Goal: Information Seeking & Learning: Learn about a topic

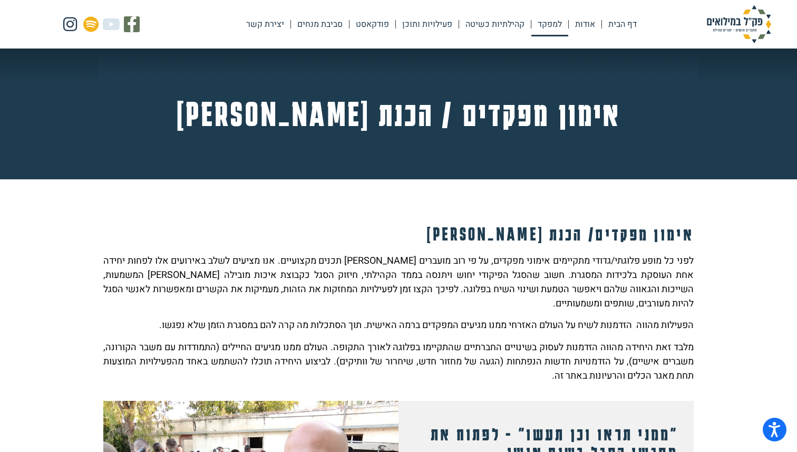
click at [552, 23] on link "למפקד" at bounding box center [549, 24] width 37 height 24
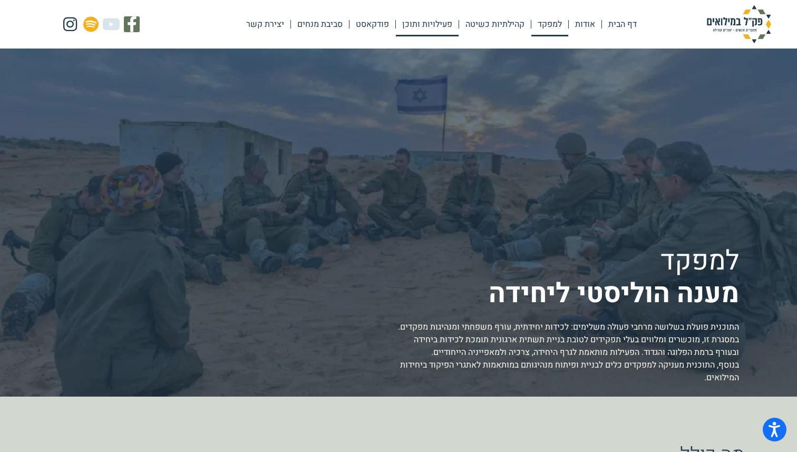
click at [422, 21] on link "פעילויות ותוכן" at bounding box center [427, 24] width 63 height 24
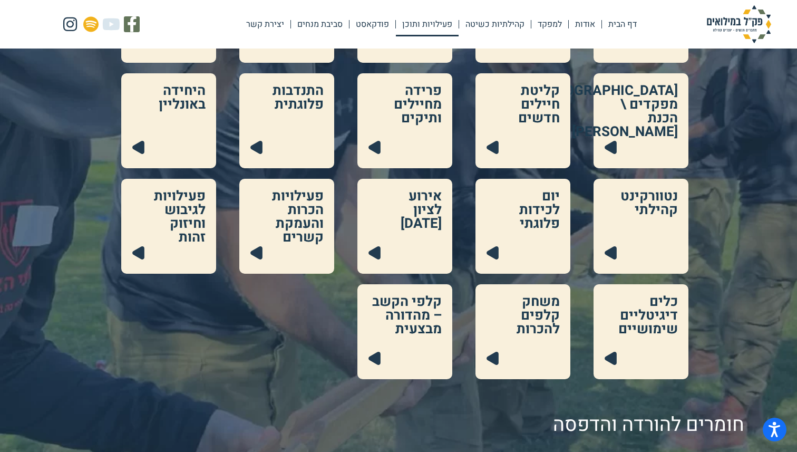
scroll to position [237, 0]
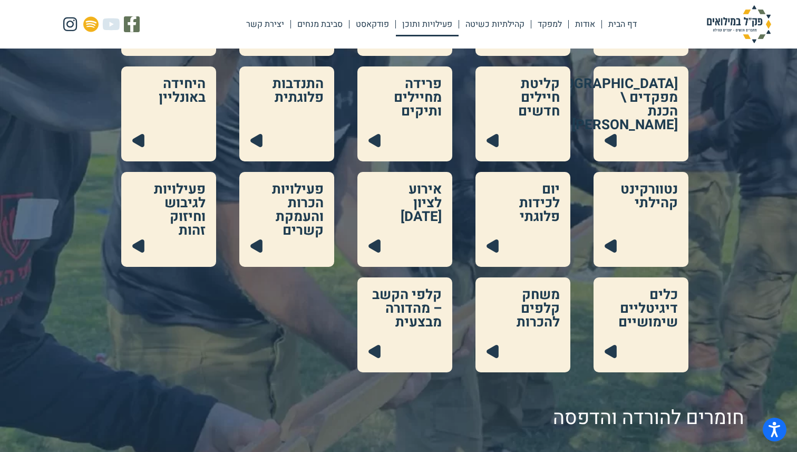
click at [408, 233] on link at bounding box center [404, 219] width 95 height 95
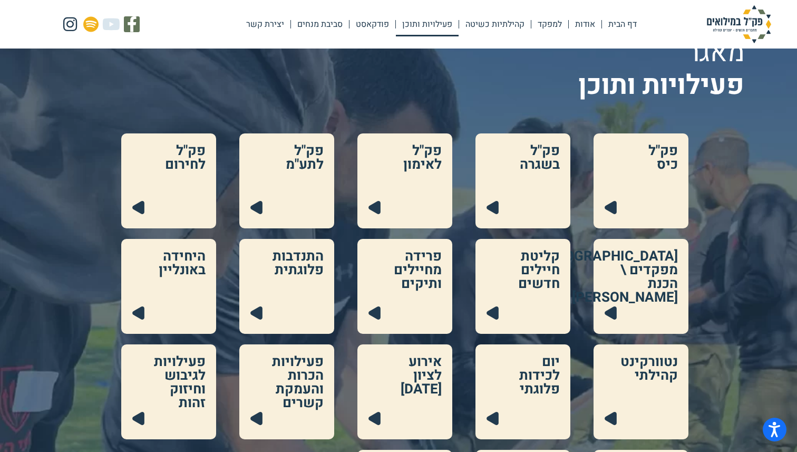
scroll to position [64, 0]
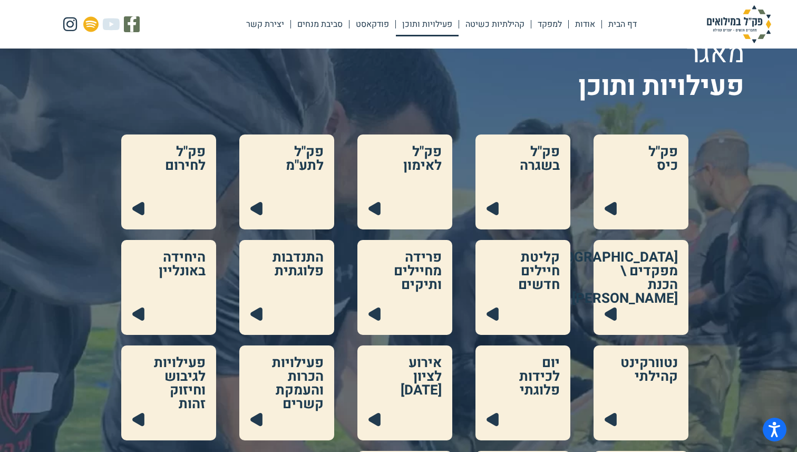
click at [296, 197] on link at bounding box center [286, 181] width 95 height 95
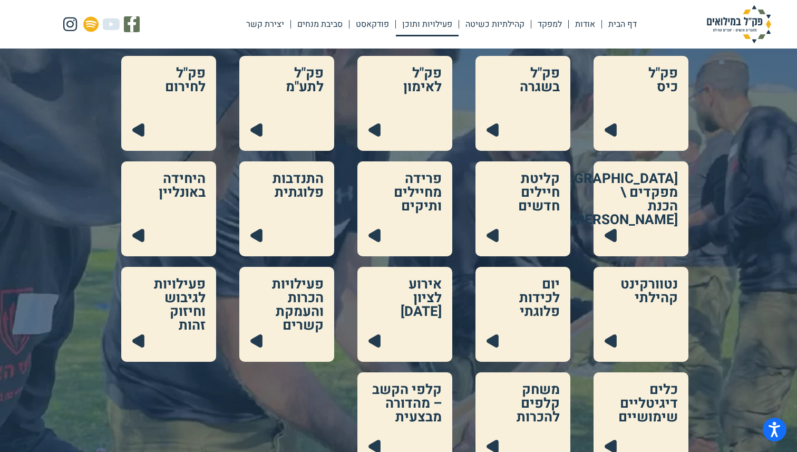
scroll to position [144, 0]
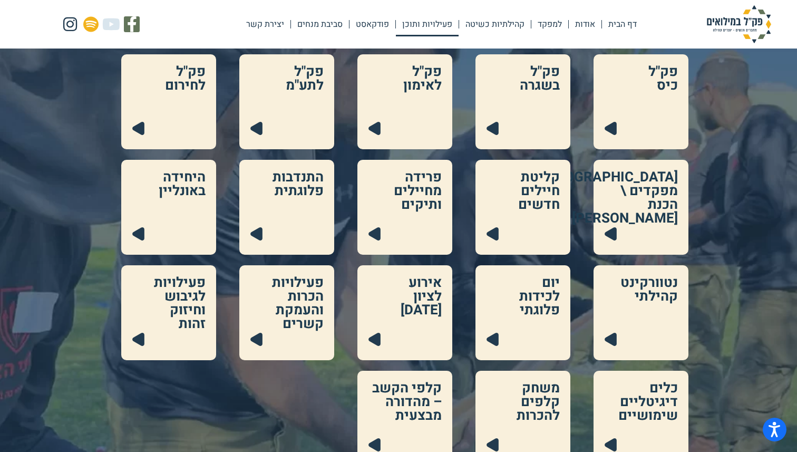
click at [627, 199] on link at bounding box center [641, 207] width 95 height 95
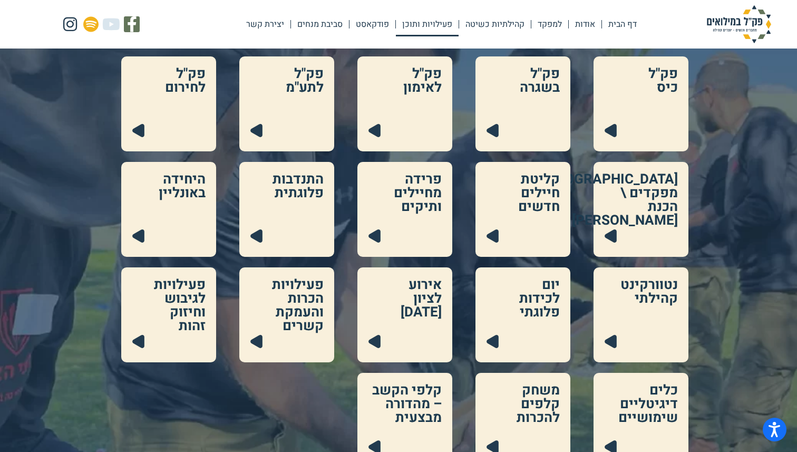
scroll to position [108, 0]
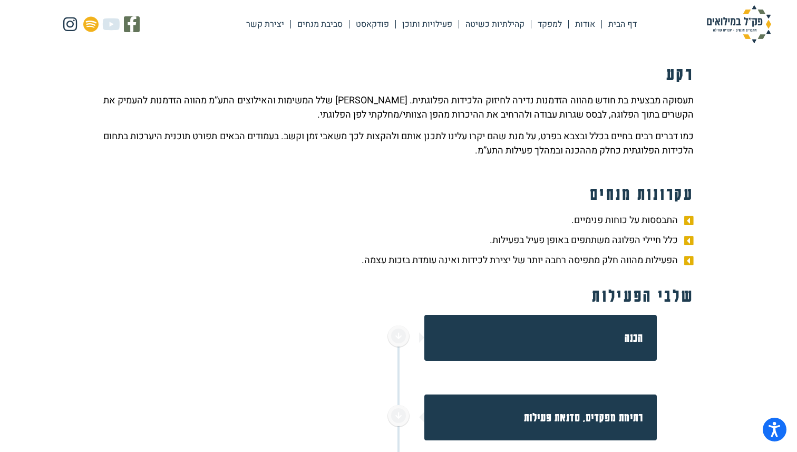
scroll to position [161, 0]
click at [689, 237] on icon at bounding box center [687, 240] width 13 height 11
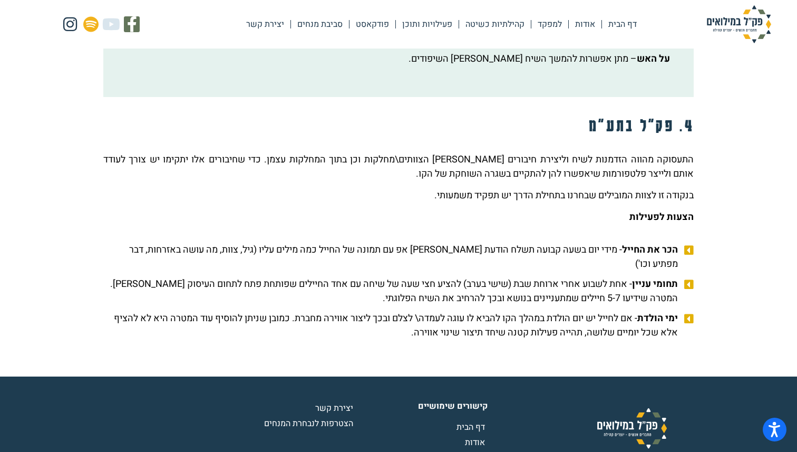
scroll to position [1550, 0]
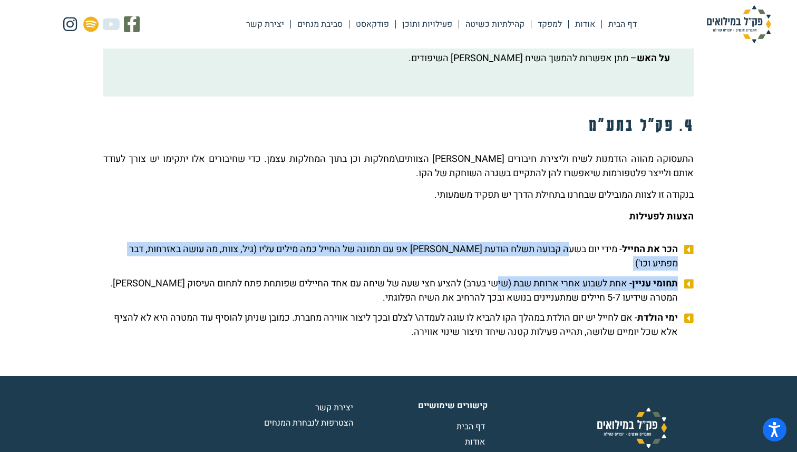
drag, startPoint x: 565, startPoint y: 234, endPoint x: 491, endPoint y: 250, distance: 75.7
click at [491, 250] on ul "הכר את החייל - מידי יום בשעה קבועה תשלח הודעת וואטס אפ עם תמונה של החייל כמה מי…" at bounding box center [398, 290] width 591 height 97
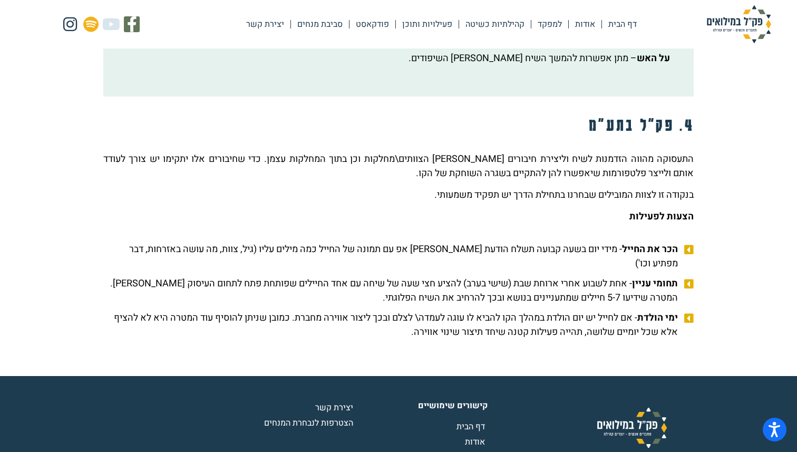
click at [579, 276] on span "תחומי עניין - אחת לשבוע אחרי ארוחת שבת (שישי בערב) להציע חצי שעה של שיחה עם אחד…" at bounding box center [391, 290] width 577 height 28
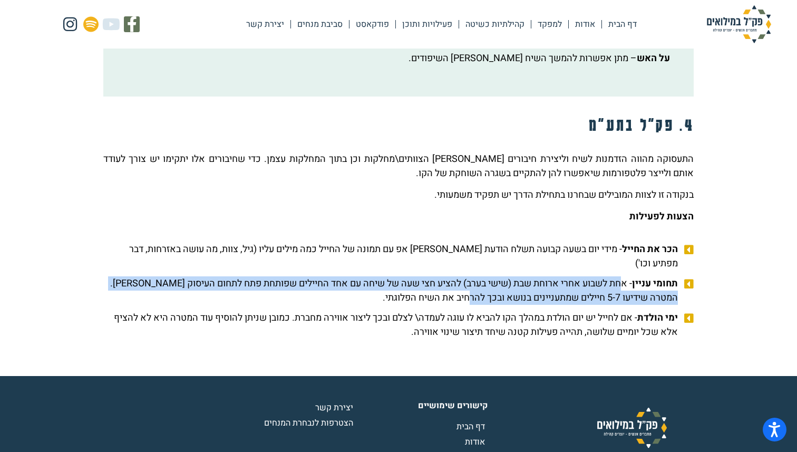
drag, startPoint x: 623, startPoint y: 254, endPoint x: 447, endPoint y: 269, distance: 177.3
click at [447, 276] on span "תחומי עניין - אחת לשבוע אחרי ארוחת שבת (שישי בערב) להציע חצי שעה של שיחה עם אחד…" at bounding box center [391, 290] width 577 height 28
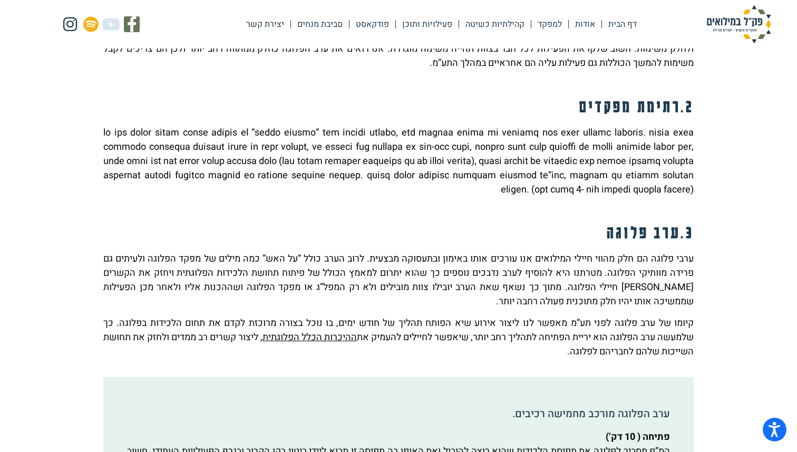
scroll to position [923, 0]
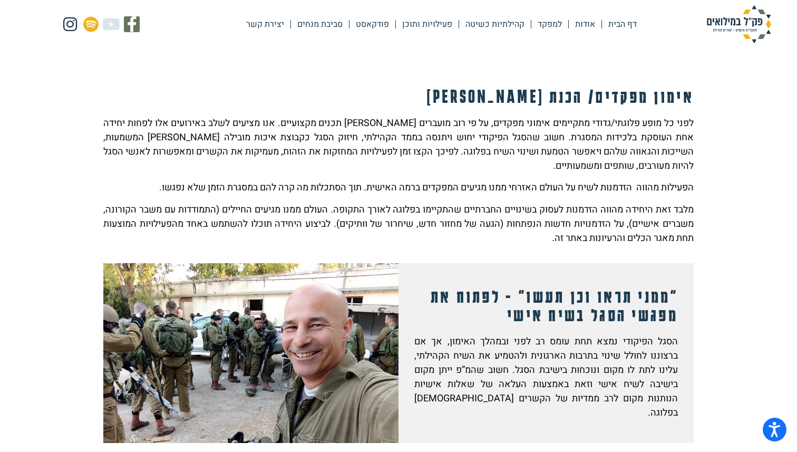
scroll to position [137, 0]
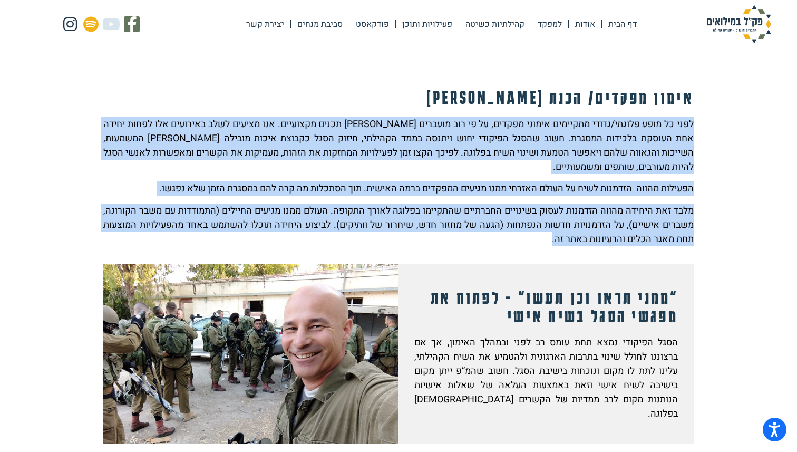
drag, startPoint x: 692, startPoint y: 126, endPoint x: 409, endPoint y: 247, distance: 308.5
click at [413, 242] on div "לפני כל מופע פלוגתי/גדודי מתקיימים אימוני מפקדים, על פי רוב מועברים [PERSON_NAM…" at bounding box center [398, 181] width 591 height 129
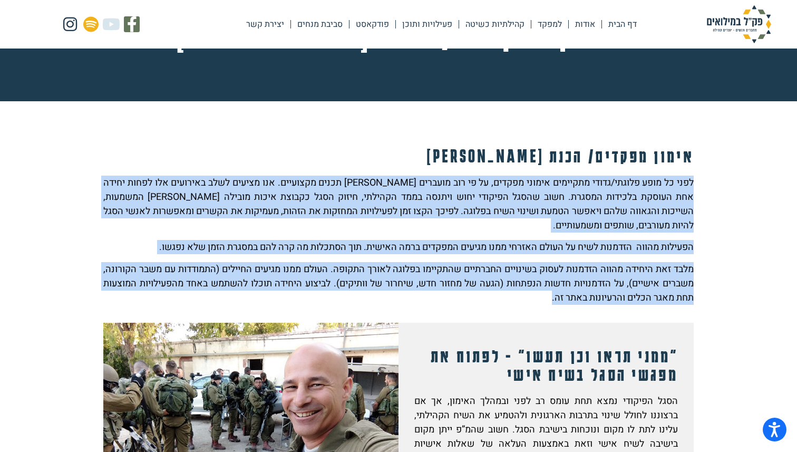
scroll to position [0, 0]
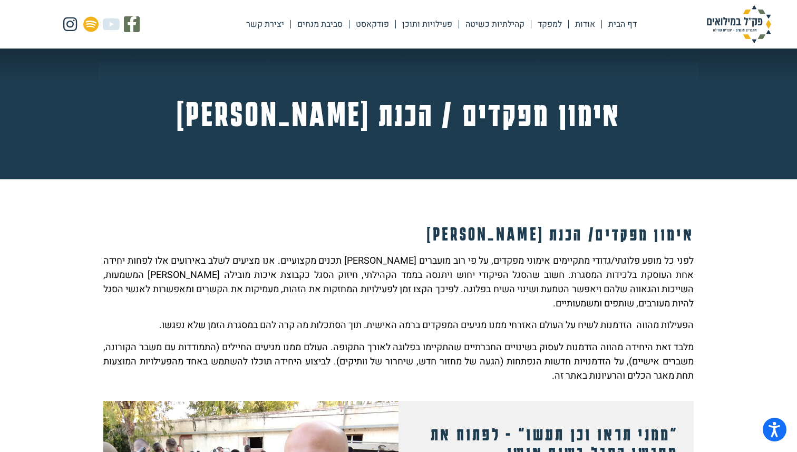
click at [528, 245] on div "אימון מפקדים/ הכנת [PERSON_NAME] לפני כל מופע פלוגתי/גדודי מתקיימים אימוני מפקד…" at bounding box center [398, 455] width 601 height 489
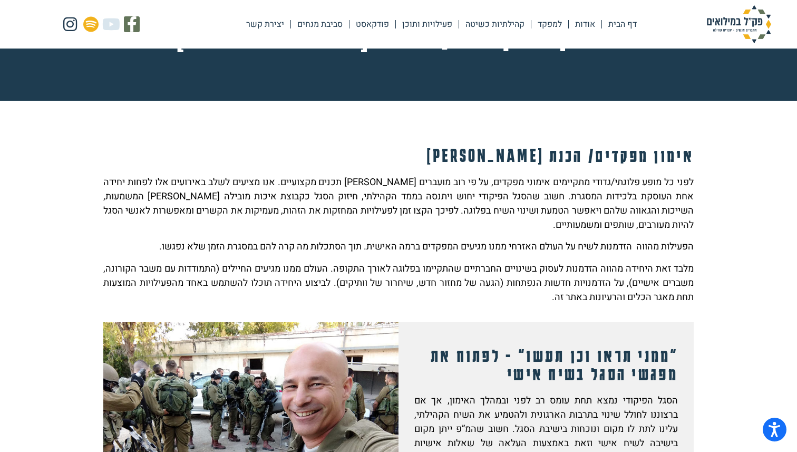
click at [510, 336] on div ""ממני תראו וכן תעשו" - לפתוח את מפגשי הסגל בשיח אישי הסגל הפיקודי נמצא תחת עומס…" at bounding box center [546, 412] width 295 height 180
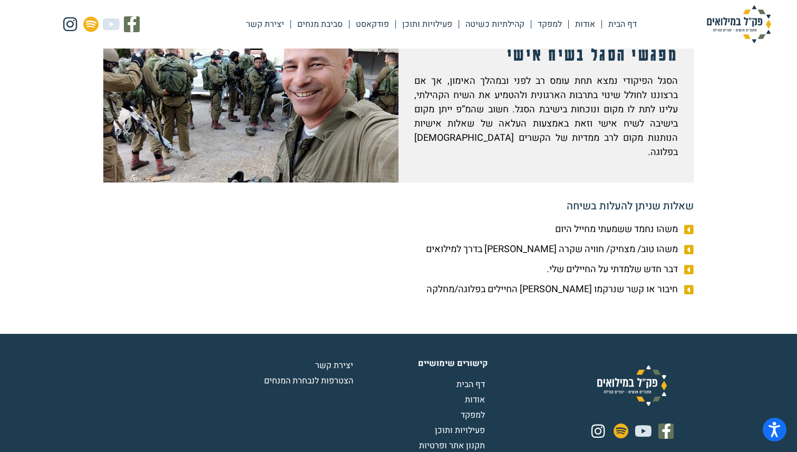
scroll to position [447, 0]
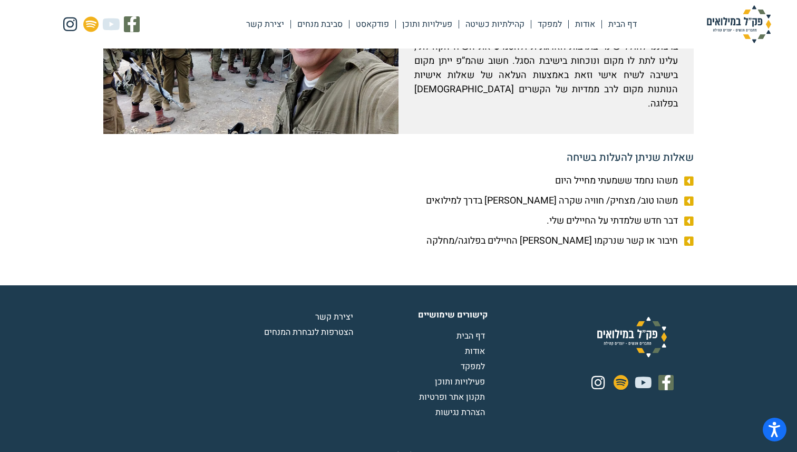
click at [689, 236] on icon at bounding box center [687, 241] width 13 height 11
click at [688, 216] on icon at bounding box center [687, 221] width 13 height 11
click at [688, 196] on icon at bounding box center [687, 201] width 13 height 11
click at [688, 173] on li "משהו נחמד ששמעתי מחייל היום" at bounding box center [398, 181] width 591 height 17
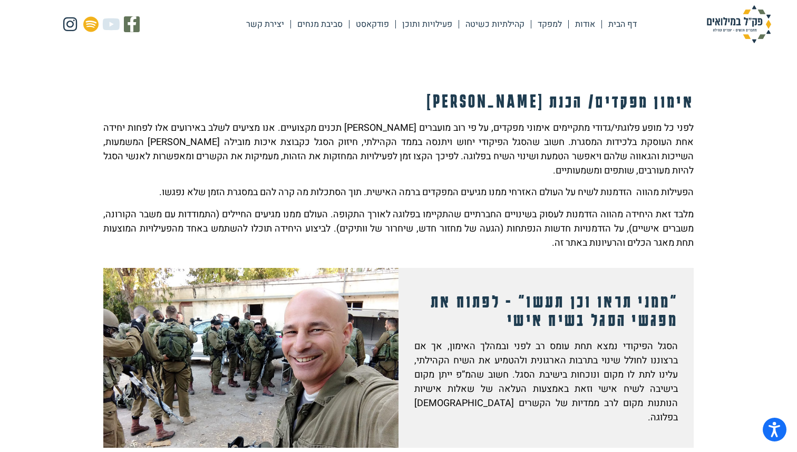
scroll to position [0, 0]
